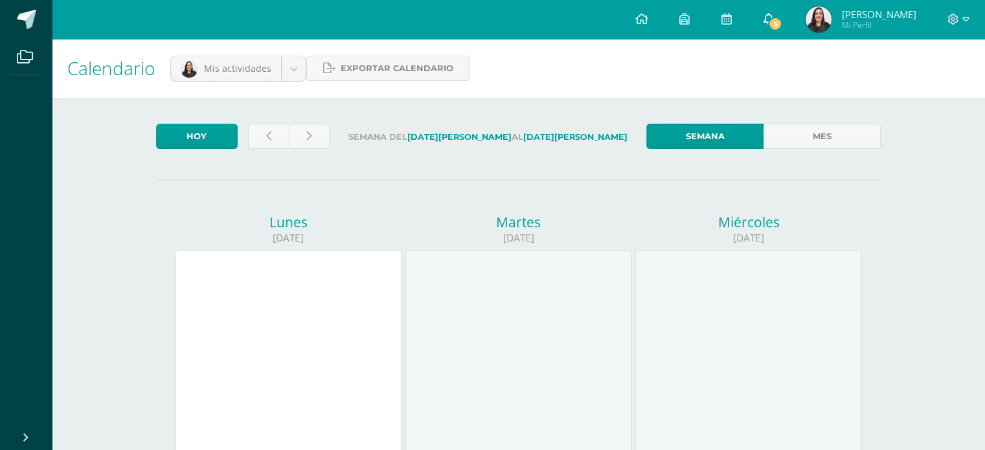
click at [776, 23] on link "5" at bounding box center [767, 19] width 41 height 39
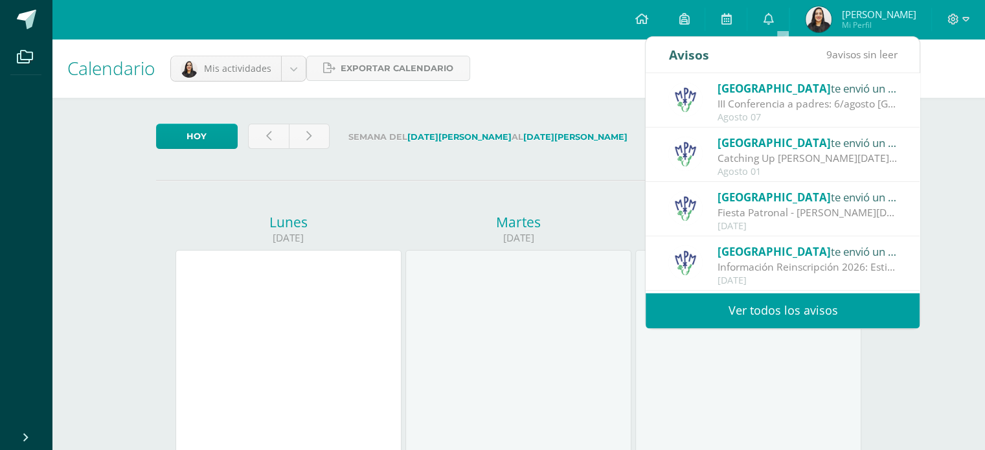
click at [355, 90] on div "Calendario Mis actividades Mis actividades Actividades de Emma Leal Exportar ca…" at bounding box center [518, 68] width 933 height 59
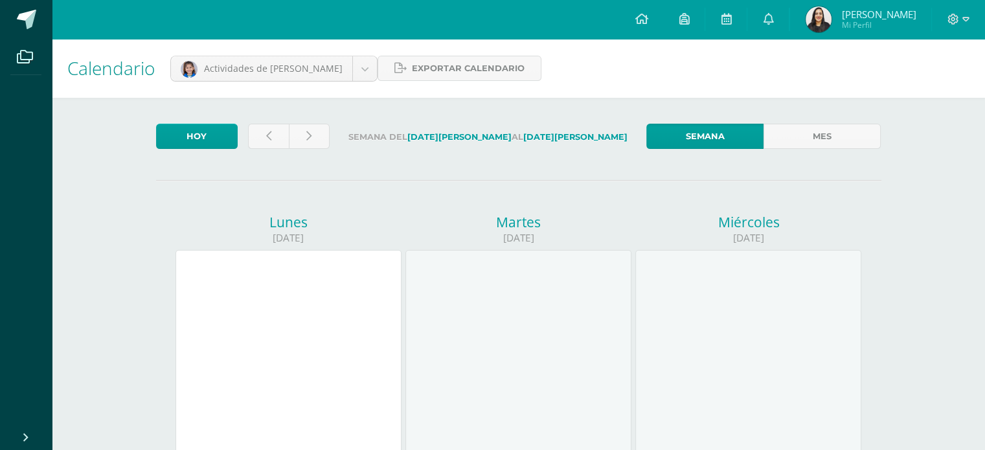
click at [303, 323] on div at bounding box center [288, 363] width 226 height 227
click at [722, 313] on div at bounding box center [748, 363] width 226 height 227
click at [437, 64] on span "Exportar calendario" at bounding box center [468, 68] width 113 height 24
click at [313, 339] on div at bounding box center [288, 363] width 226 height 227
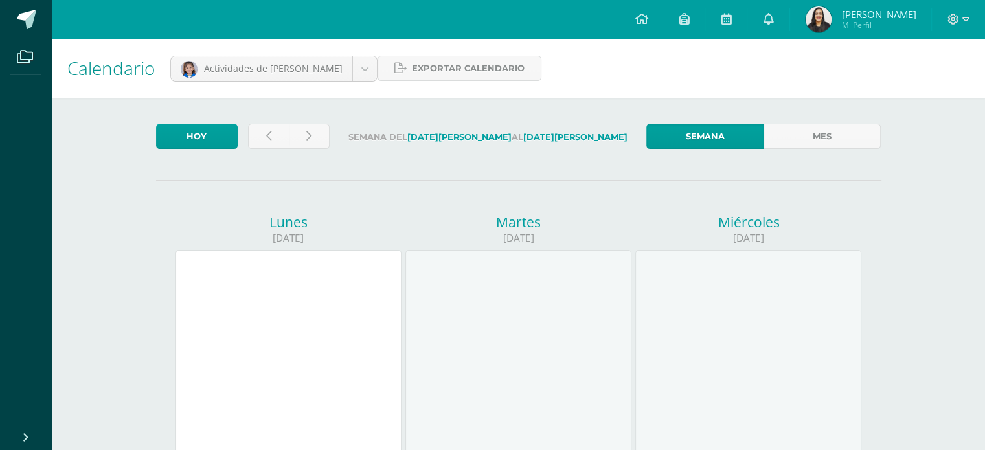
click at [313, 339] on div at bounding box center [288, 363] width 226 height 227
drag, startPoint x: 308, startPoint y: 333, endPoint x: 280, endPoint y: 327, distance: 28.6
click at [280, 327] on div at bounding box center [288, 363] width 226 height 227
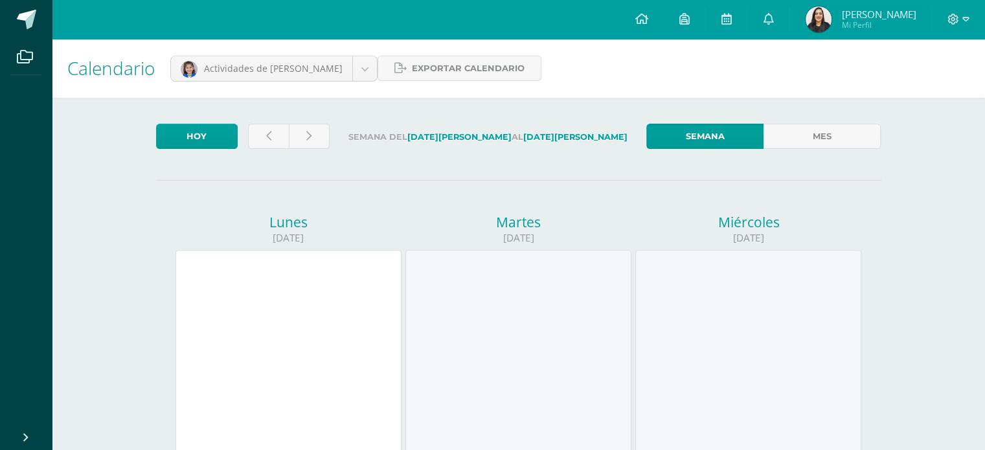
click at [717, 284] on div at bounding box center [748, 363] width 226 height 227
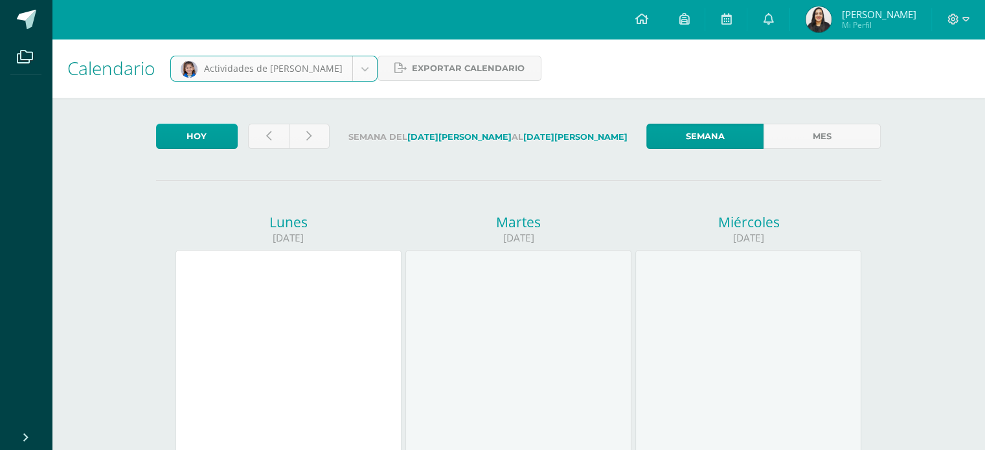
click at [297, 269] on div at bounding box center [288, 363] width 226 height 227
click at [269, 134] on icon at bounding box center [268, 136] width 5 height 11
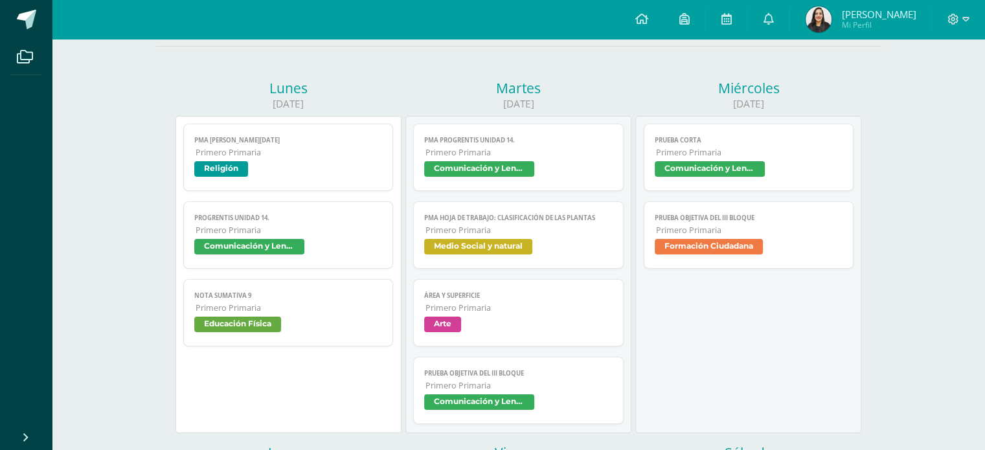
scroll to position [129, 0]
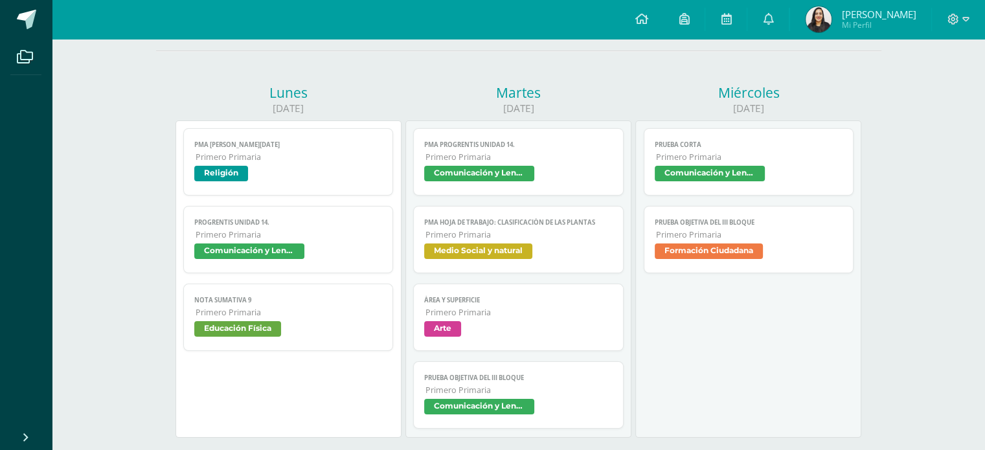
click at [474, 172] on span "Comunicación y Lenguaje L1" at bounding box center [479, 174] width 110 height 16
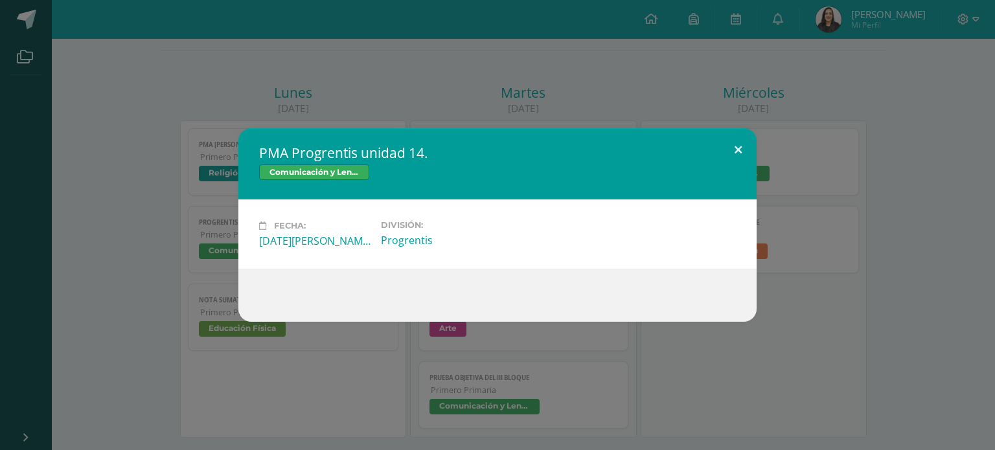
click at [737, 145] on button at bounding box center [737, 150] width 37 height 44
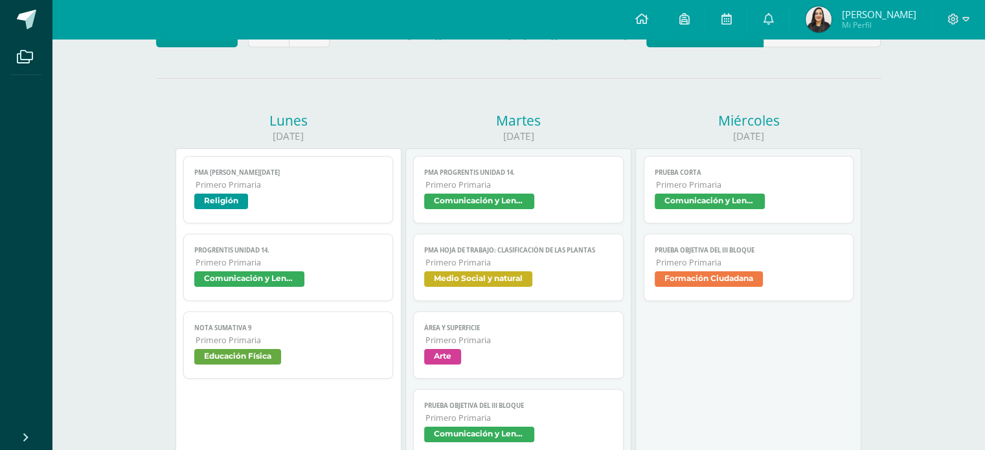
scroll to position [0, 0]
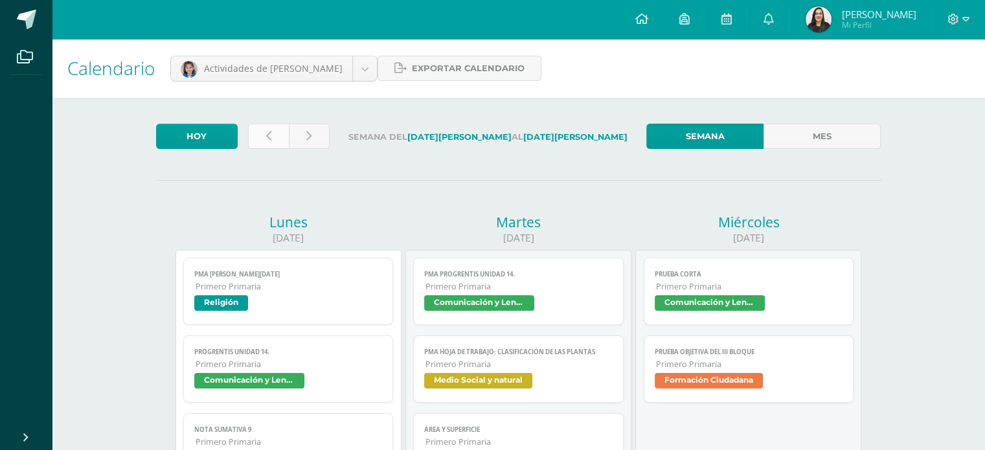
click at [256, 144] on link at bounding box center [268, 136] width 41 height 25
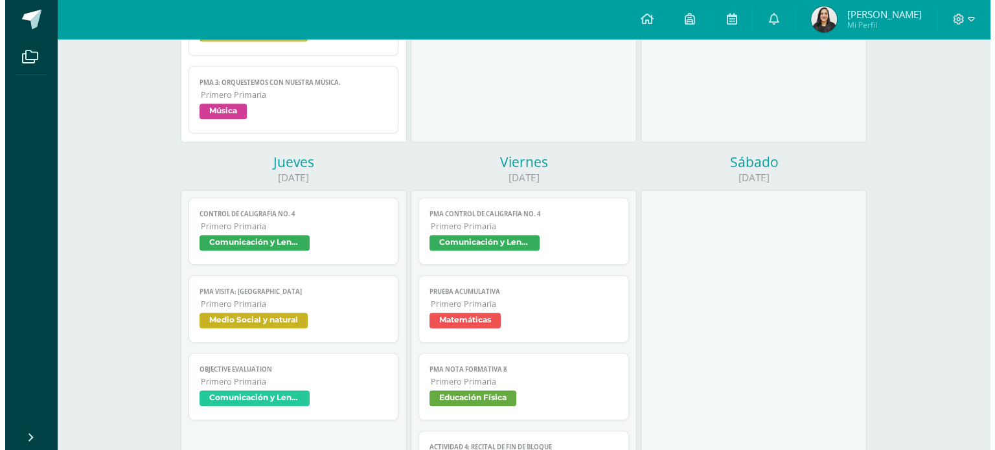
scroll to position [583, 0]
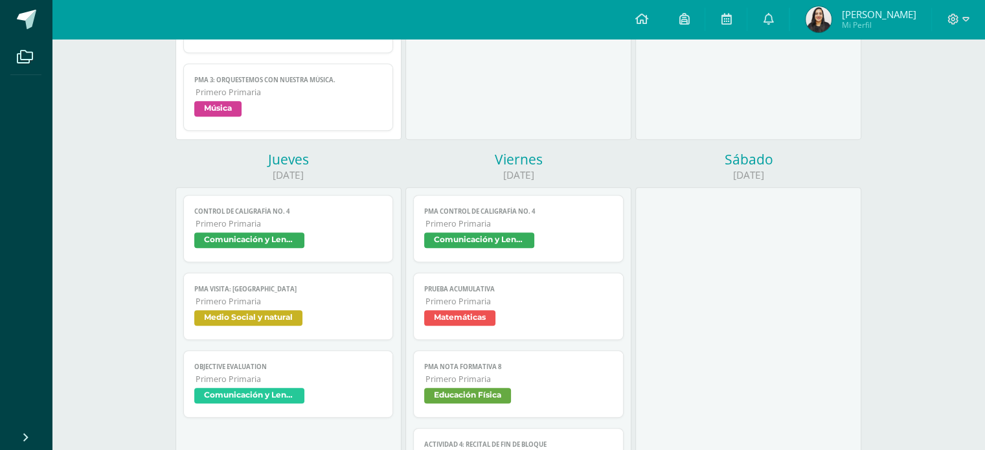
click at [451, 314] on span "Matemáticas" at bounding box center [459, 318] width 71 height 16
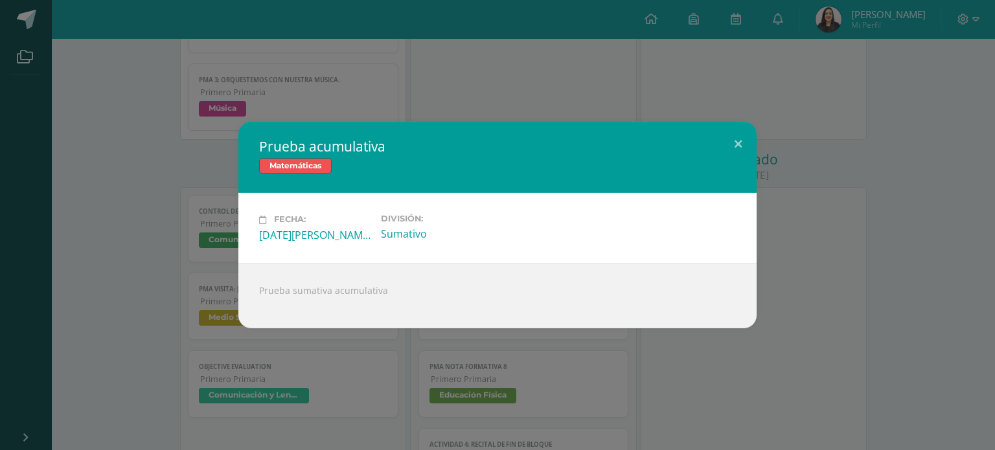
click at [289, 170] on span "Matemáticas" at bounding box center [295, 166] width 73 height 16
click at [295, 166] on span "Matemáticas" at bounding box center [295, 166] width 73 height 16
click at [337, 293] on div "Prueba sumativa acumulativa" at bounding box center [497, 295] width 518 height 65
drag, startPoint x: 743, startPoint y: 139, endPoint x: 684, endPoint y: 185, distance: 74.9
click at [743, 139] on button at bounding box center [737, 144] width 37 height 44
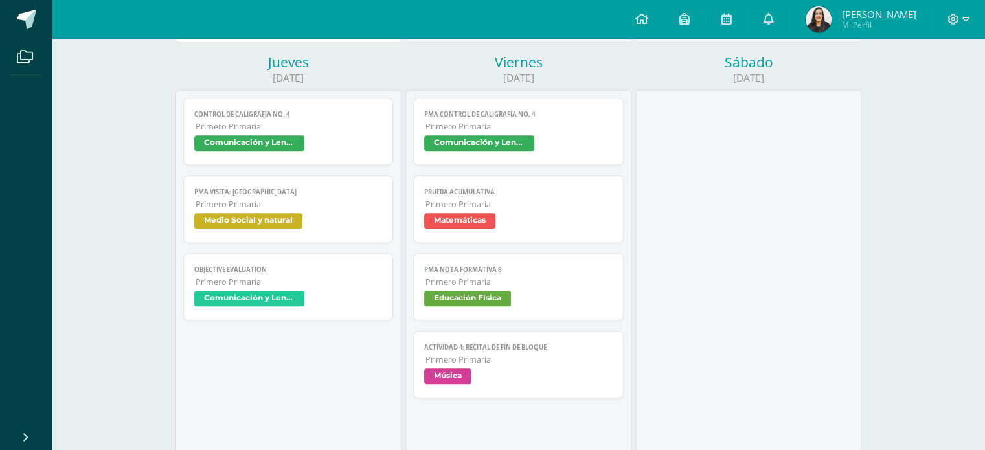
scroll to position [712, 0]
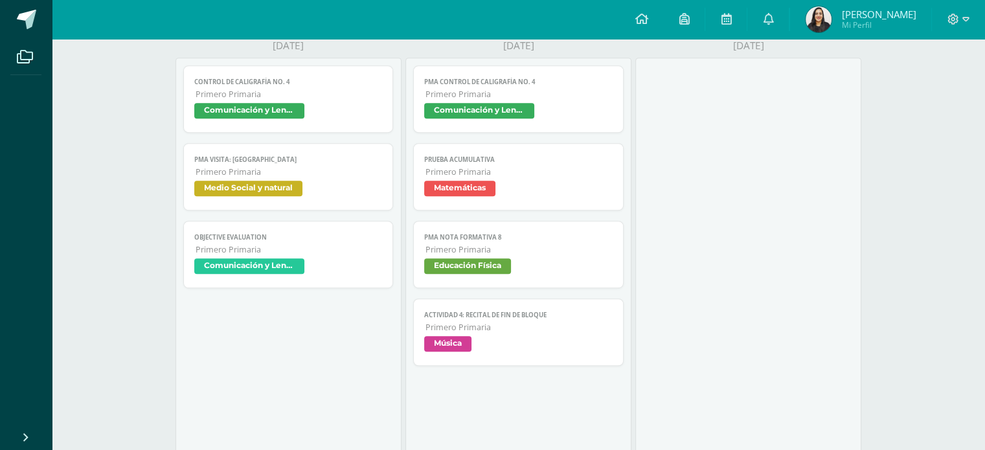
click at [460, 164] on span "Prueba acumulativa" at bounding box center [518, 159] width 188 height 8
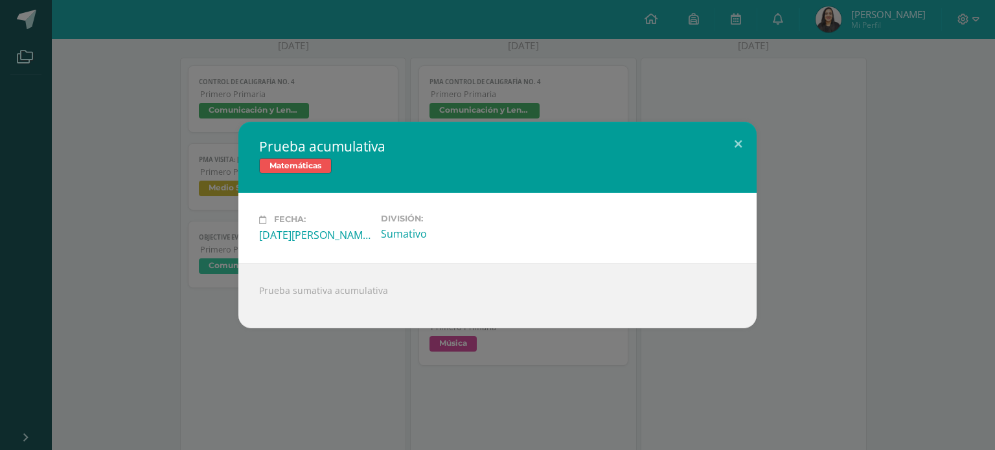
click at [310, 166] on span "Matemáticas" at bounding box center [295, 166] width 73 height 16
click at [332, 225] on div "Fecha: Viernes 01 de Agosto" at bounding box center [314, 228] width 111 height 28
click at [307, 242] on div "Fecha: Viernes 01 de Agosto División: Sumativo" at bounding box center [497, 227] width 518 height 69
click at [315, 287] on div "Prueba sumativa acumulativa" at bounding box center [497, 295] width 518 height 65
click at [432, 294] on div "Prueba sumativa acumulativa" at bounding box center [497, 295] width 518 height 65
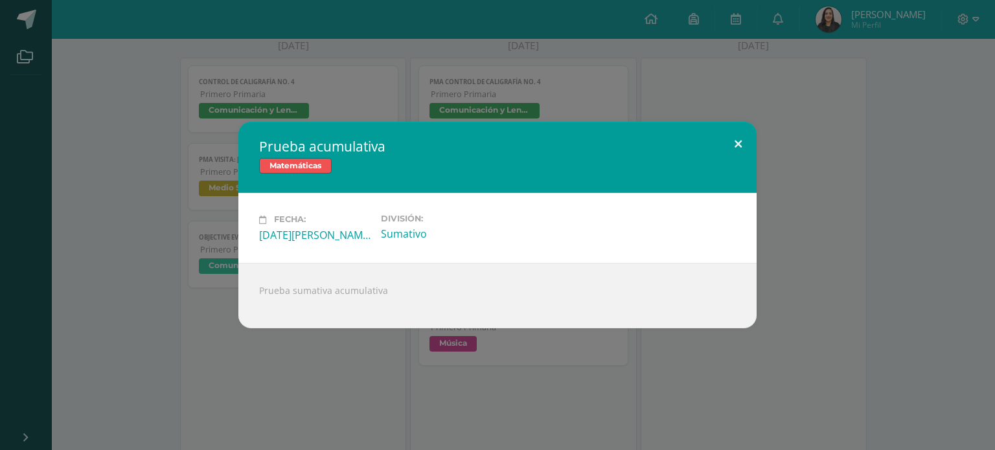
click at [740, 139] on button at bounding box center [737, 144] width 37 height 44
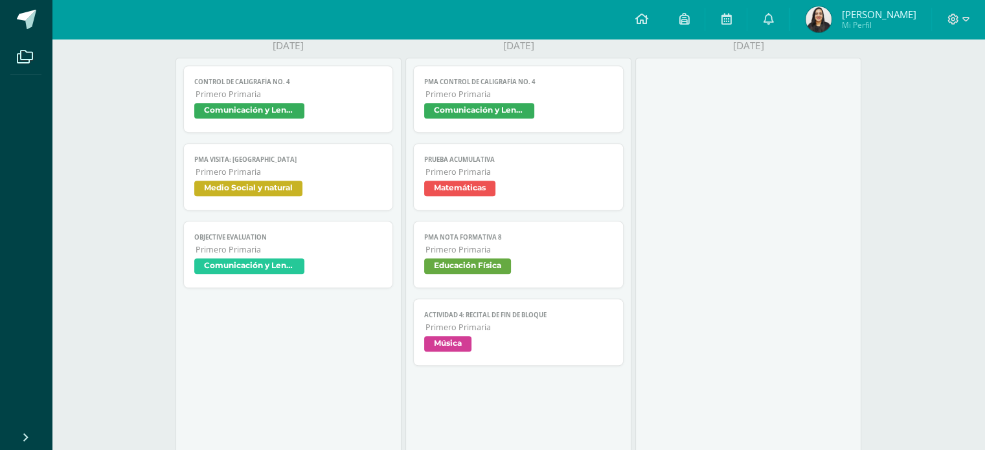
click at [251, 265] on span "Comunicación y Lenguaje L3 Inglés" at bounding box center [249, 266] width 110 height 16
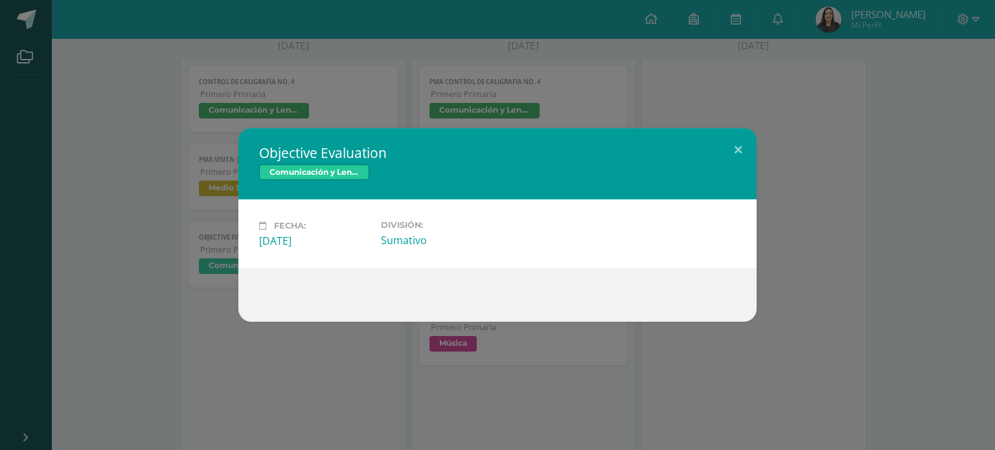
click at [313, 172] on span "Comunicación y Lenguaje L3 Inglés" at bounding box center [314, 172] width 110 height 16
click at [379, 173] on div "Comunicación y Lenguaje L3 Inglés" at bounding box center [497, 173] width 477 height 19
click at [350, 168] on span "Comunicación y Lenguaje L3 Inglés" at bounding box center [314, 172] width 110 height 16
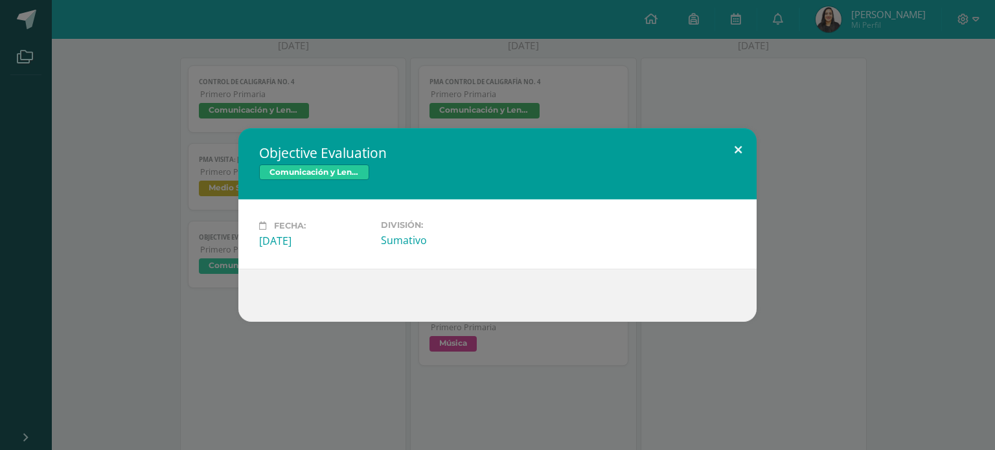
click at [742, 155] on button at bounding box center [737, 150] width 37 height 44
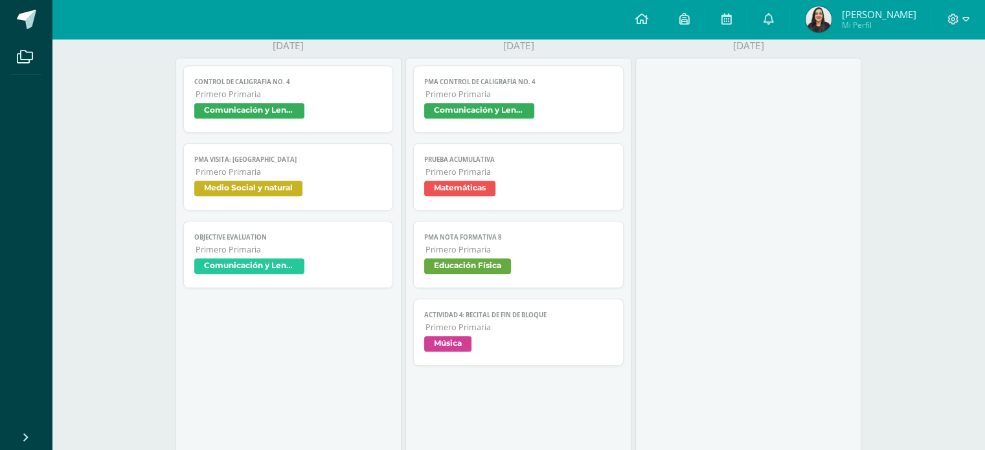
click at [467, 188] on span "Matemáticas" at bounding box center [459, 189] width 71 height 16
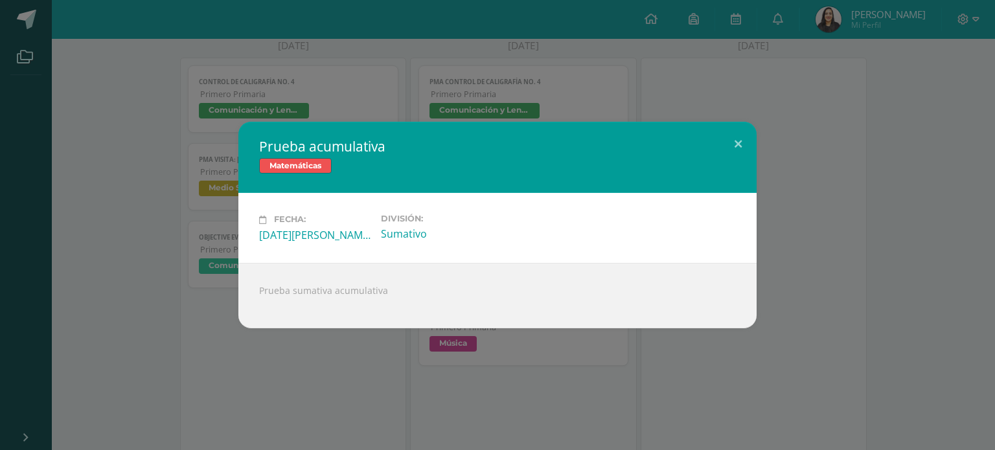
click at [319, 232] on div "Viernes 01 de Agosto" at bounding box center [314, 235] width 111 height 14
click at [300, 292] on div "Prueba sumativa acumulativa" at bounding box center [497, 295] width 518 height 65
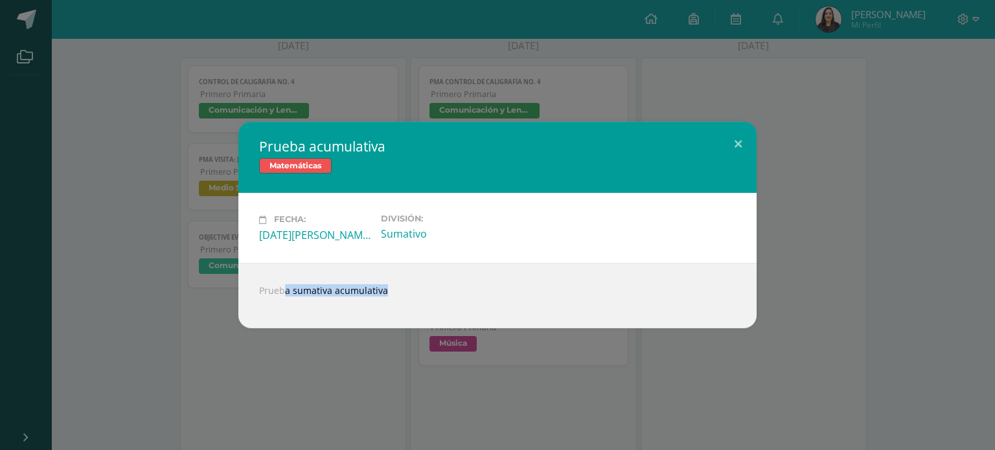
click at [300, 292] on div "Prueba sumativa acumulativa" at bounding box center [497, 295] width 518 height 65
click at [293, 160] on span "Matemáticas" at bounding box center [295, 166] width 73 height 16
click at [294, 160] on span "Matemáticas" at bounding box center [295, 166] width 73 height 16
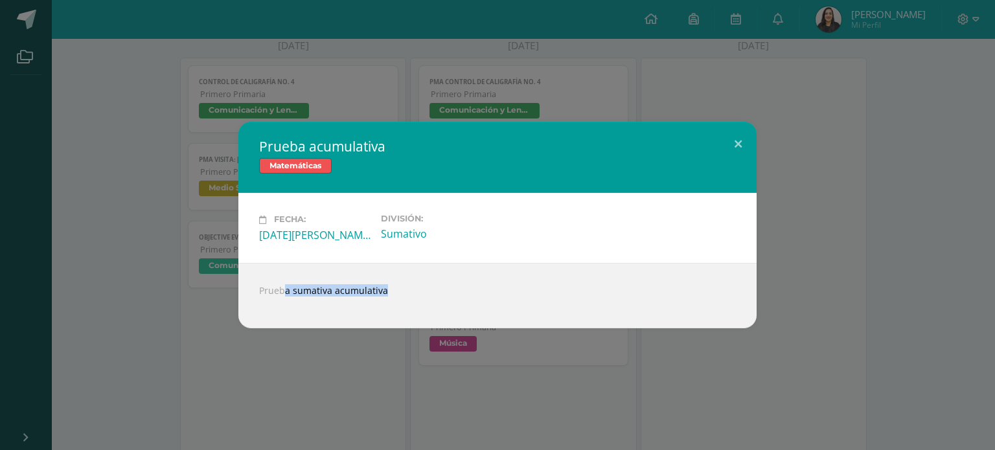
click at [296, 159] on span "Matemáticas" at bounding box center [295, 166] width 73 height 16
click at [730, 144] on button at bounding box center [737, 144] width 37 height 44
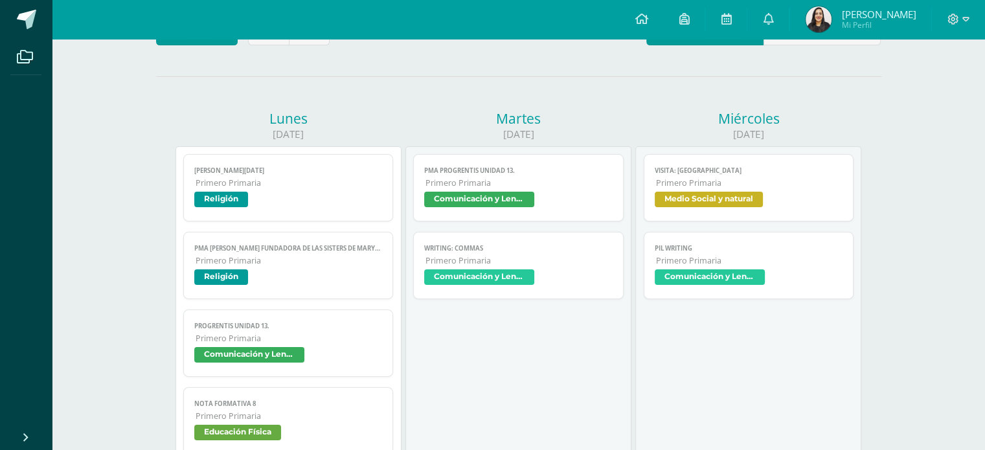
scroll to position [0, 0]
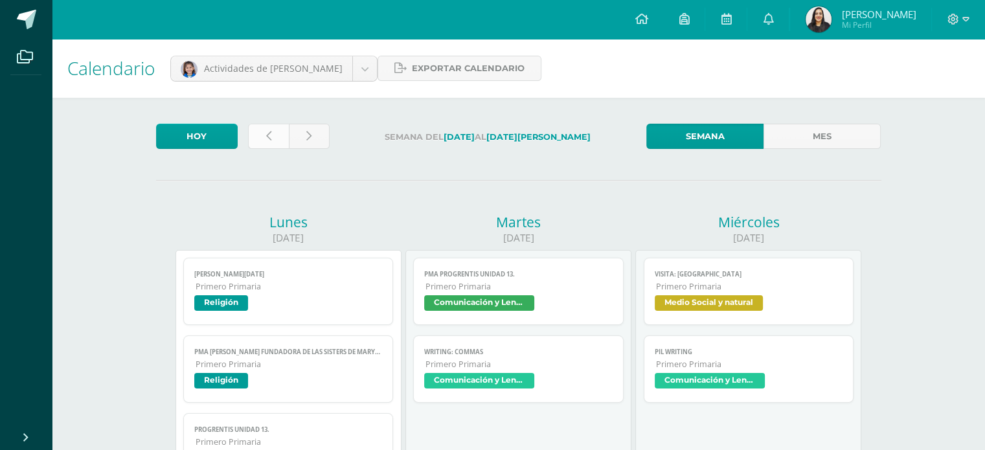
click at [267, 137] on icon at bounding box center [268, 136] width 5 height 11
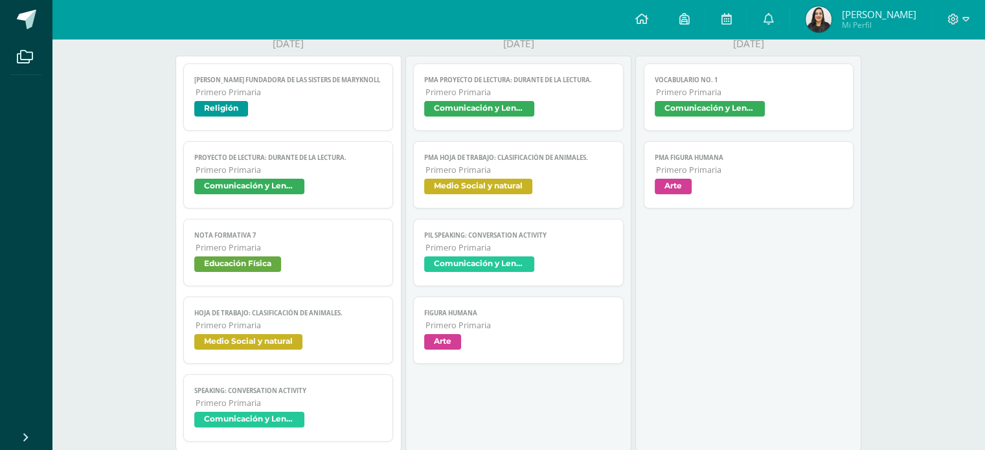
scroll to position [453, 0]
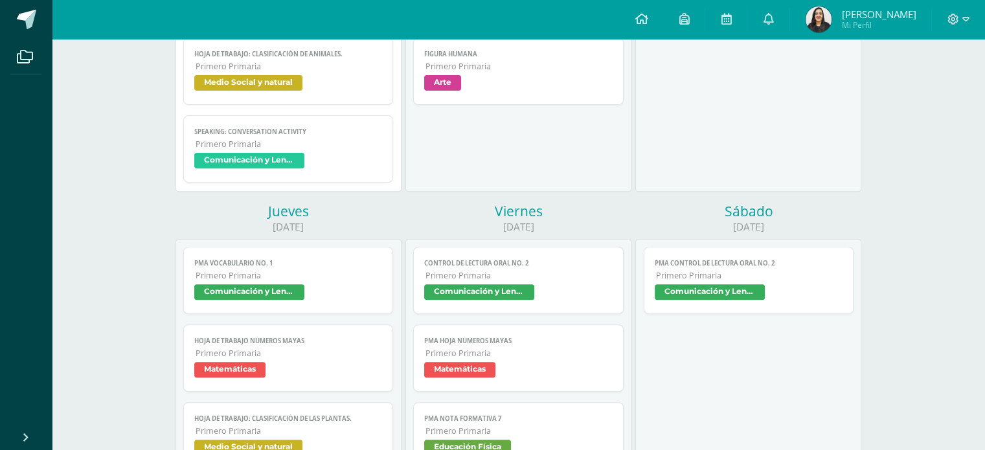
click at [218, 370] on span "Matemáticas" at bounding box center [229, 370] width 71 height 16
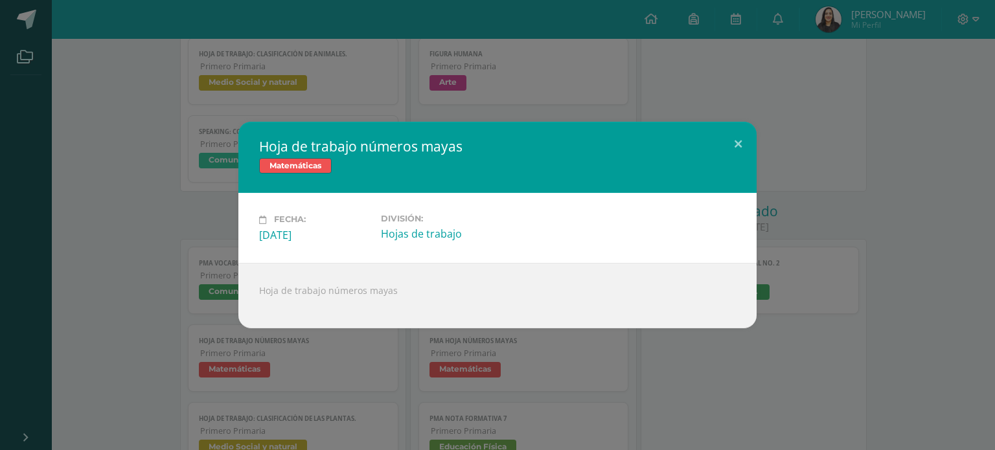
click at [571, 370] on div "Hoja de trabajo números mayas Matemáticas Fecha: [DATE] División: Hojas de trab…" at bounding box center [497, 225] width 995 height 450
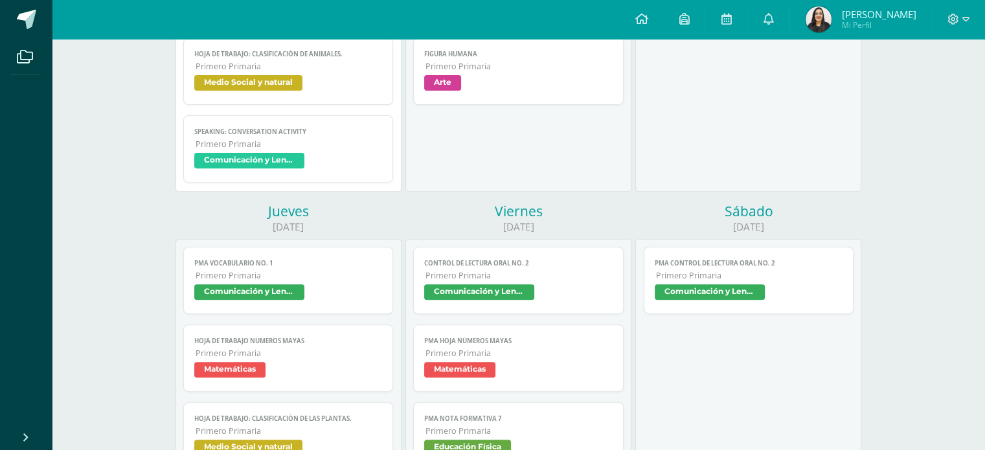
click at [464, 374] on span "Matemáticas" at bounding box center [459, 370] width 71 height 16
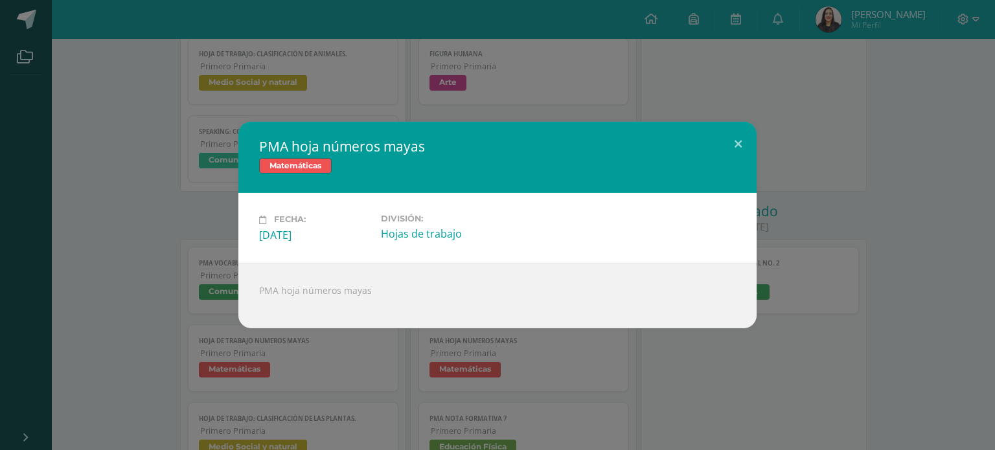
click at [417, 237] on div "Hojas de trabajo" at bounding box center [436, 234] width 111 height 14
click at [260, 225] on div "Fecha: [DATE]" at bounding box center [314, 228] width 111 height 28
click at [277, 240] on div "[DATE]" at bounding box center [314, 235] width 111 height 14
click at [346, 287] on div "PMA hoja números mayas" at bounding box center [497, 295] width 518 height 65
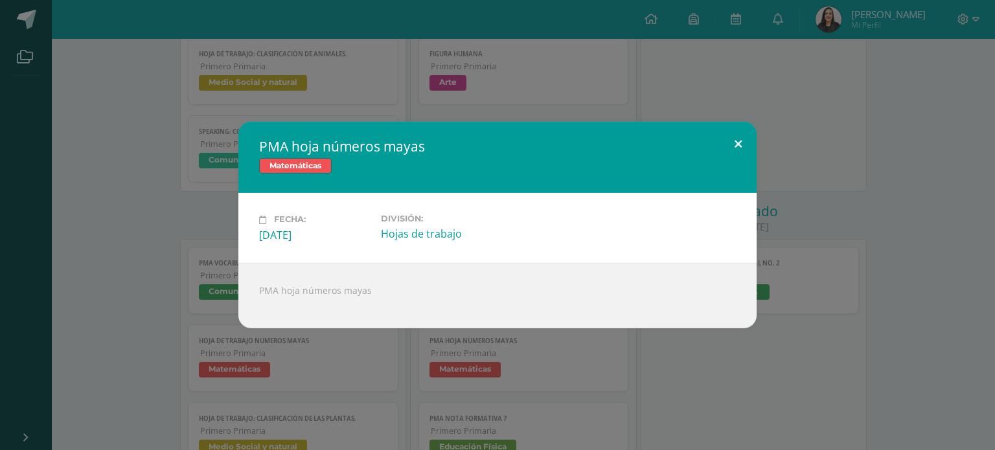
click at [738, 138] on button at bounding box center [737, 144] width 37 height 44
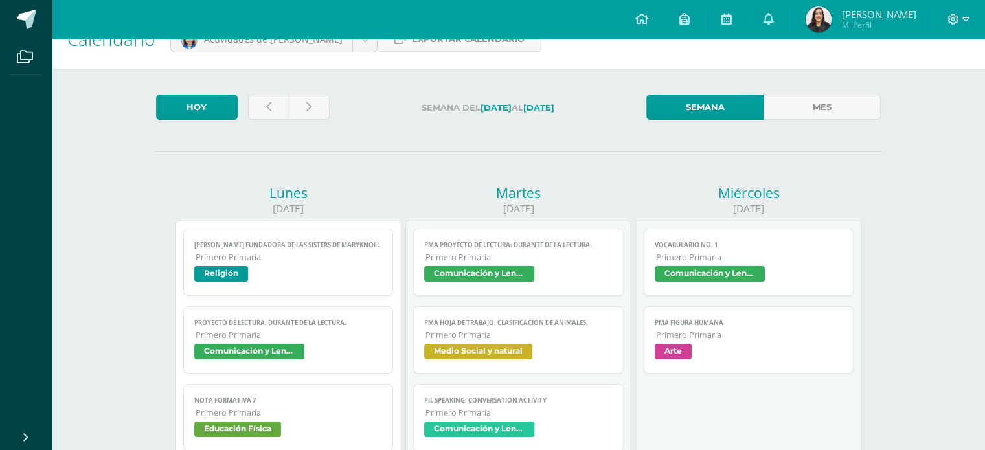
scroll to position [0, 0]
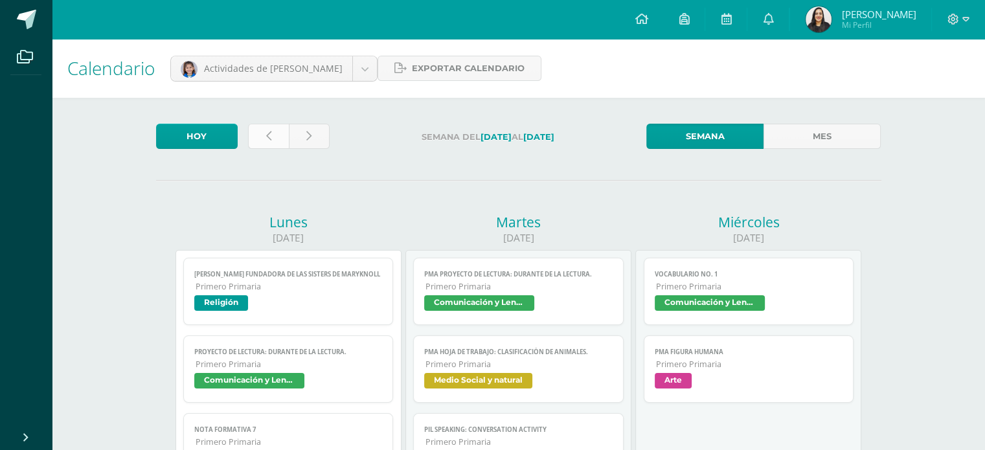
click at [264, 135] on link at bounding box center [268, 136] width 41 height 25
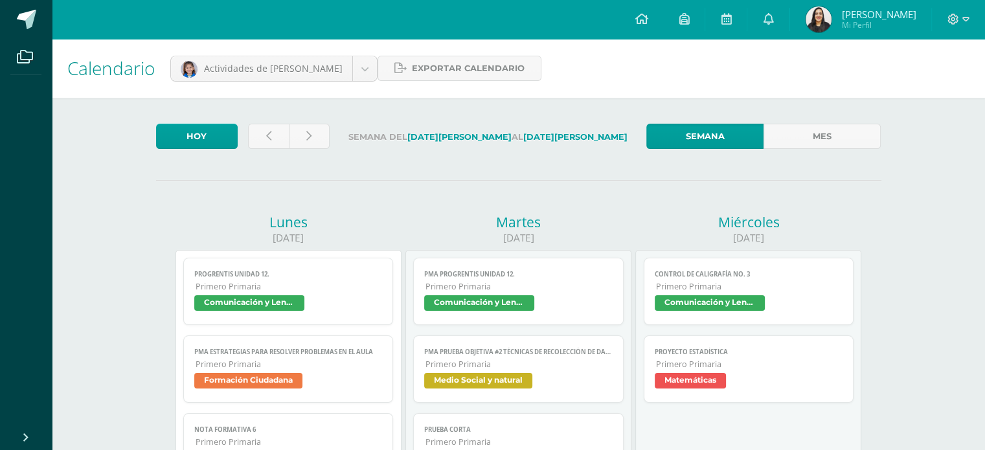
click at [695, 383] on span "Matemáticas" at bounding box center [690, 381] width 71 height 16
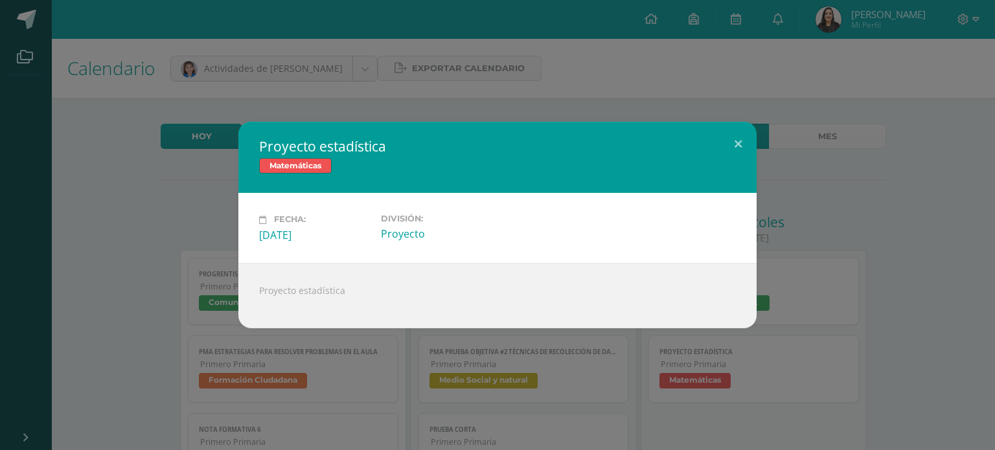
click at [404, 234] on div "Proyecto" at bounding box center [436, 234] width 111 height 14
click at [338, 230] on div "[DATE]" at bounding box center [314, 235] width 111 height 14
drag, startPoint x: 330, startPoint y: 235, endPoint x: 320, endPoint y: 271, distance: 37.5
click at [326, 240] on div "[DATE]" at bounding box center [314, 235] width 111 height 14
click at [318, 282] on div "Proyecto estadística" at bounding box center [497, 295] width 518 height 65
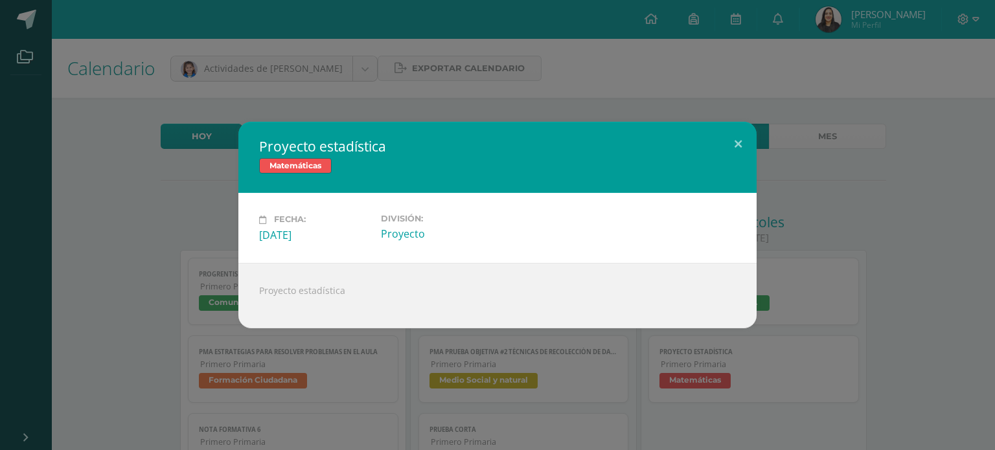
click at [321, 291] on div "Proyecto estadística" at bounding box center [497, 295] width 518 height 65
click at [737, 148] on button at bounding box center [737, 144] width 37 height 44
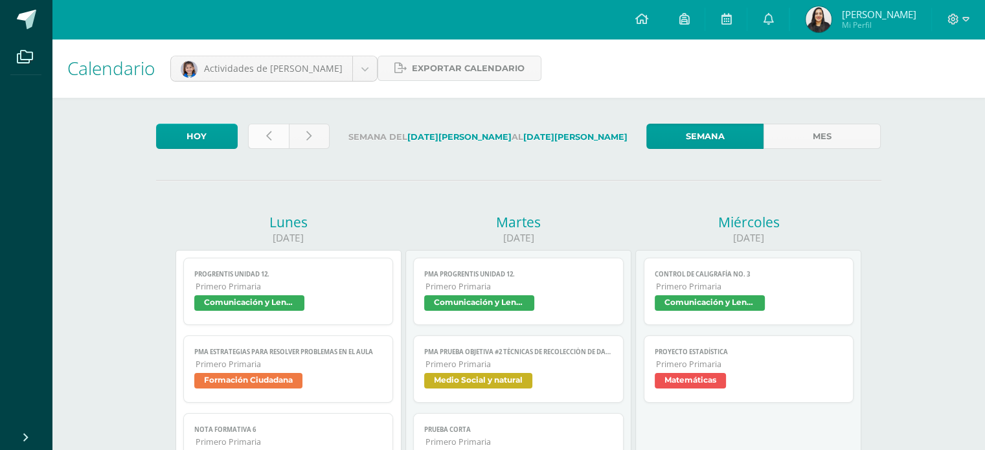
click at [262, 137] on link at bounding box center [268, 136] width 41 height 25
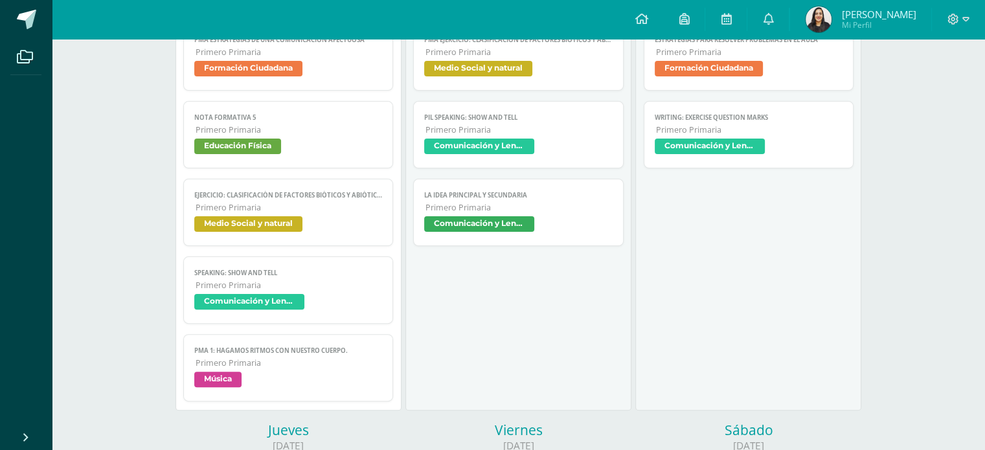
scroll to position [388, 0]
